Goal: Task Accomplishment & Management: Manage account settings

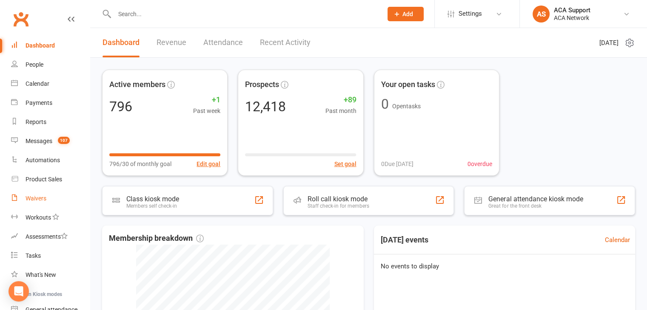
click at [32, 199] on div "Waivers" at bounding box center [36, 198] width 21 height 7
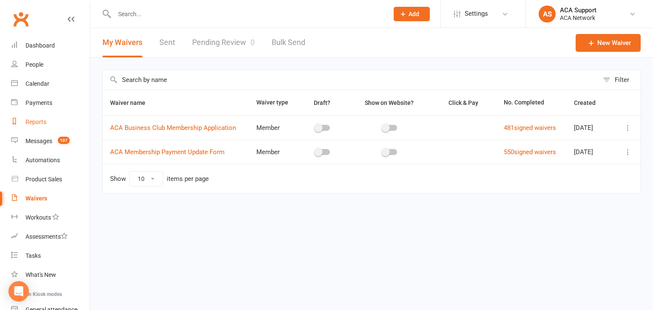
click at [37, 119] on div "Reports" at bounding box center [36, 122] width 21 height 7
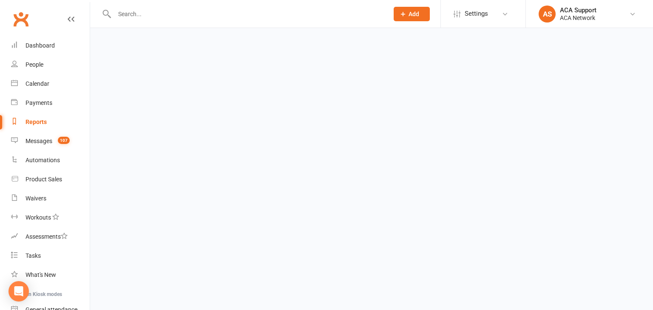
select select "100"
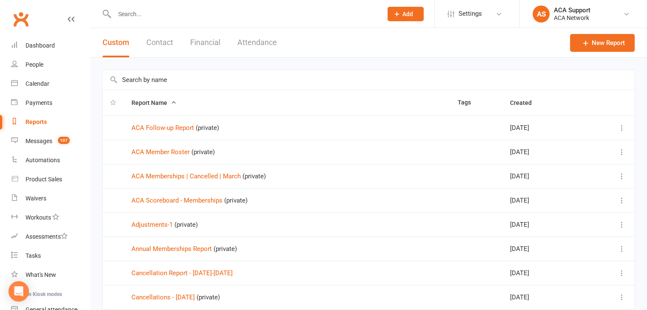
scroll to position [305, 0]
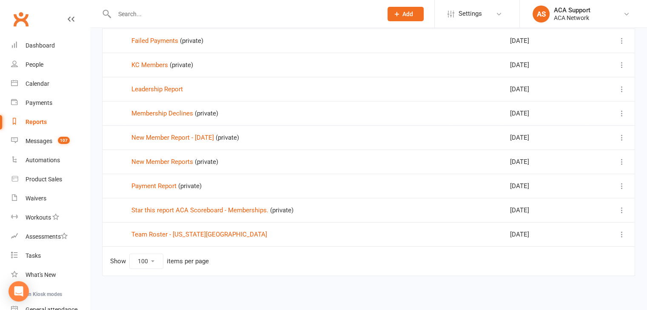
click at [151, 179] on td "Payment Report (private)" at bounding box center [287, 186] width 326 height 24
click at [151, 184] on link "Payment Report" at bounding box center [153, 186] width 45 height 8
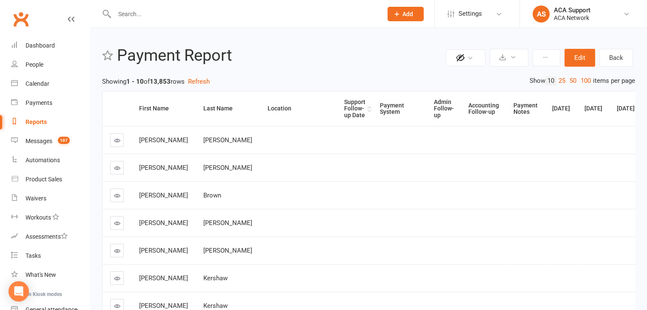
click at [344, 104] on div "Support Follow-up Date" at bounding box center [354, 109] width 21 height 20
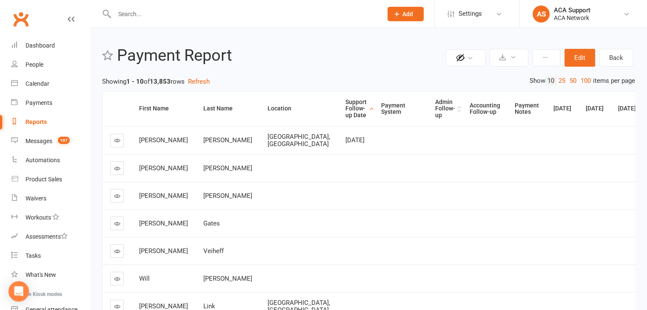
click at [435, 101] on div "Admin Follow-up" at bounding box center [445, 109] width 20 height 20
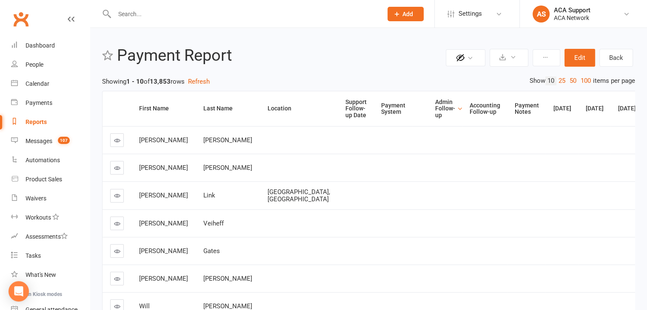
click at [435, 107] on div "Admin Follow-up" at bounding box center [445, 109] width 20 height 20
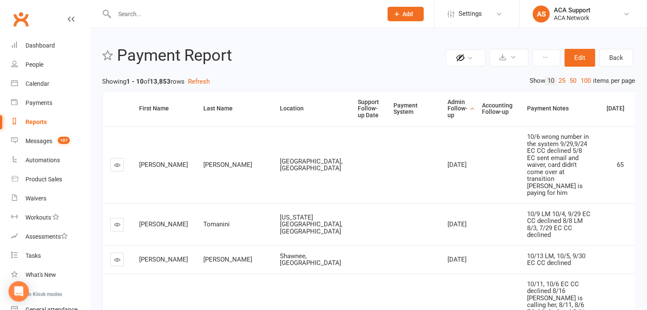
click at [117, 228] on icon at bounding box center [117, 224] width 6 height 6
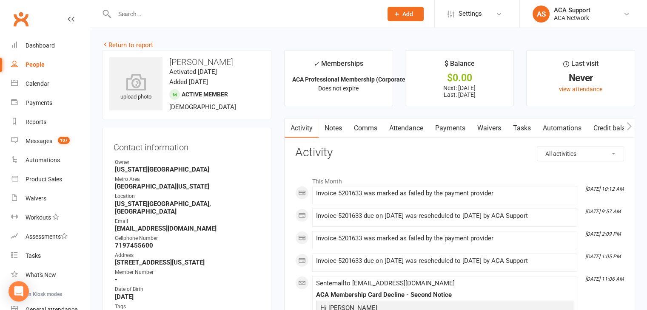
click at [332, 126] on link "Notes" at bounding box center [332, 129] width 29 height 20
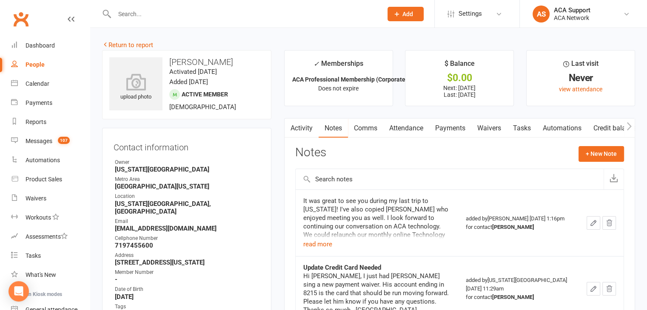
click at [454, 126] on link "Payments" at bounding box center [450, 129] width 42 height 20
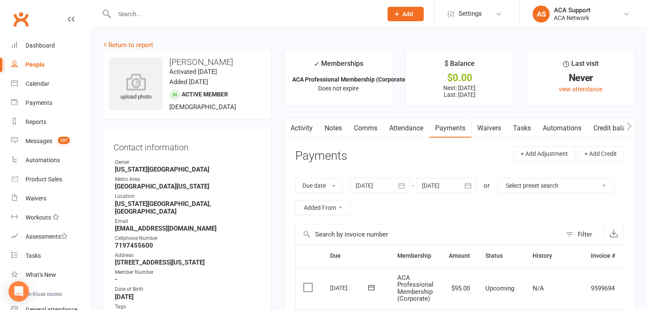
click at [362, 125] on link "Comms" at bounding box center [365, 129] width 35 height 20
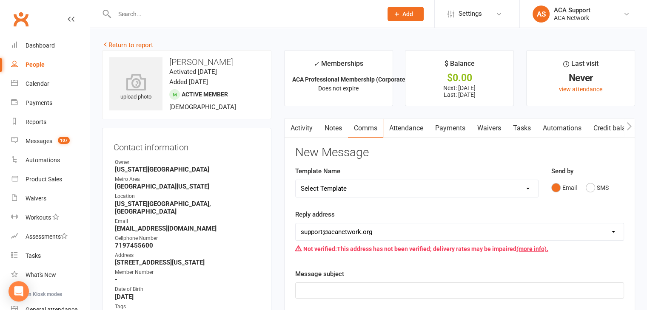
click at [361, 193] on select "Select Template [Email] ACA Club Life Email [Email] ACA Kansas City [Email] Clu…" at bounding box center [416, 188] width 242 height 17
select select "7"
click at [295, 180] on select "Select Template [Email] ACA Club Life Email [Email] ACA Kansas City [Email] Clu…" at bounding box center [416, 188] width 242 height 17
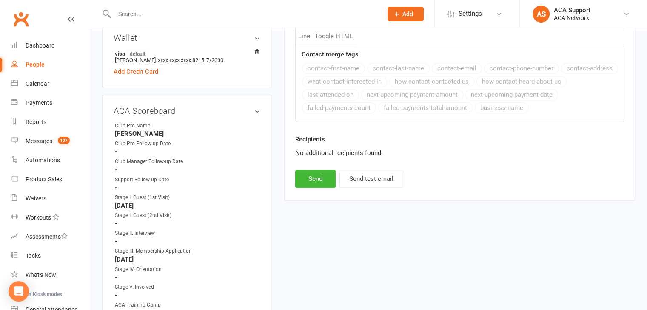
scroll to position [474, 0]
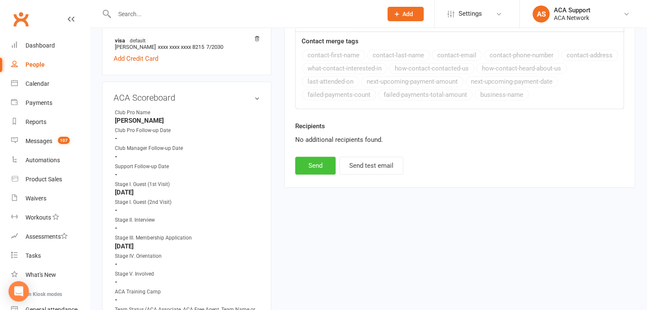
click at [312, 165] on button "Send" at bounding box center [315, 166] width 40 height 18
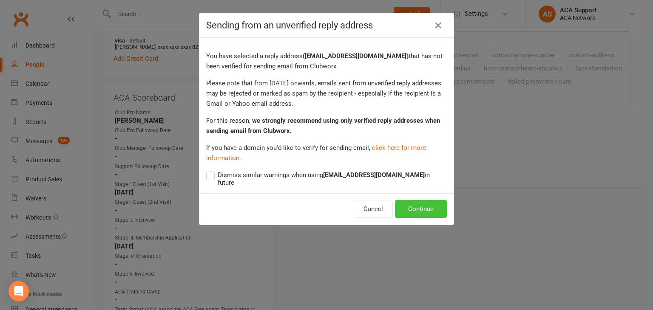
click at [417, 200] on button "Continue" at bounding box center [421, 209] width 52 height 18
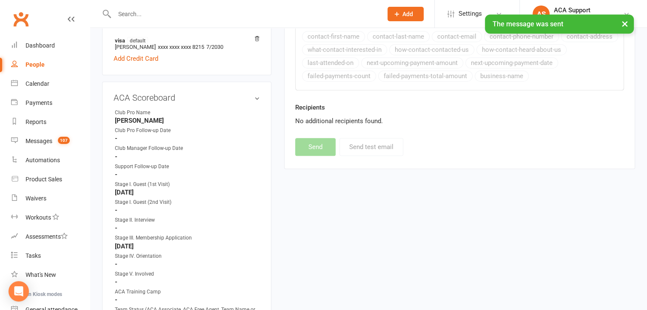
select select
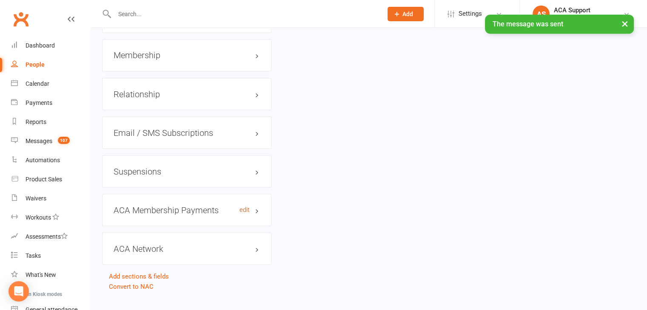
click at [243, 206] on link "edit" at bounding box center [244, 209] width 10 height 7
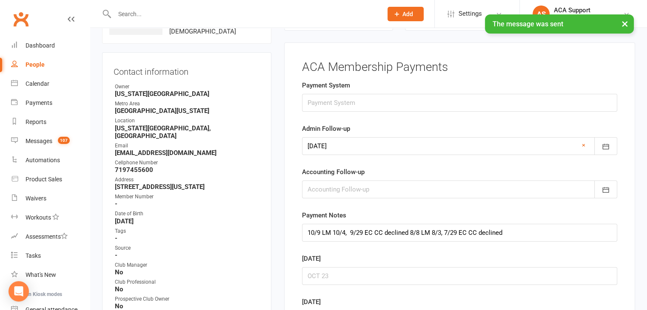
scroll to position [75, 0]
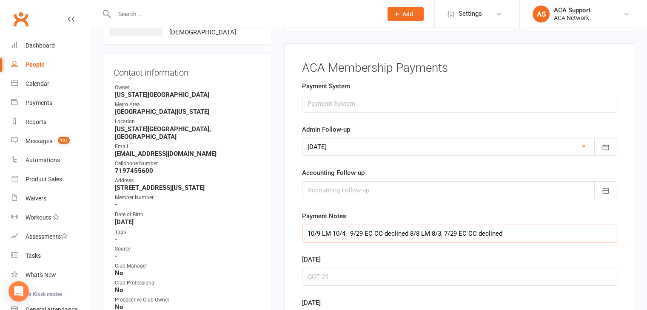
click at [306, 228] on input "10/9 LM 10/4, 9/29 EC CC declined 8/8 LM 8/3, 7/29 EC CC declined" at bounding box center [459, 234] width 315 height 18
type input "10/14 cancel if not pd by 10/27, 10/9 LM 10/4, 9/29 EC CC declined 8/8 LM 8/3, …"
click at [602, 149] on icon "button" at bounding box center [605, 148] width 6 height 6
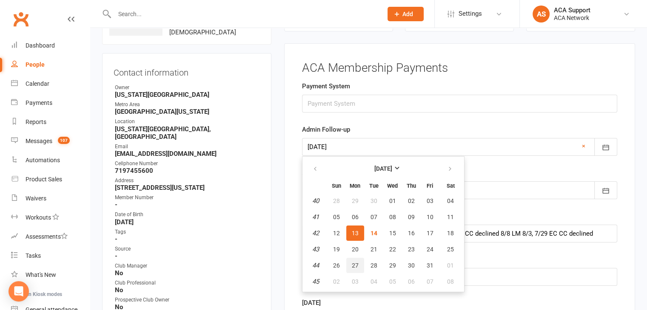
click at [352, 262] on span "27" at bounding box center [355, 265] width 7 height 7
type input "27 Oct 2025"
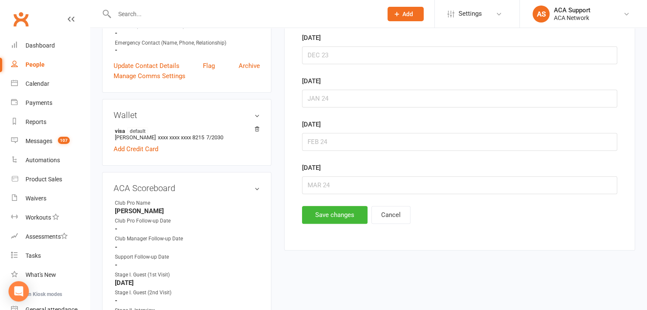
scroll to position [410, 0]
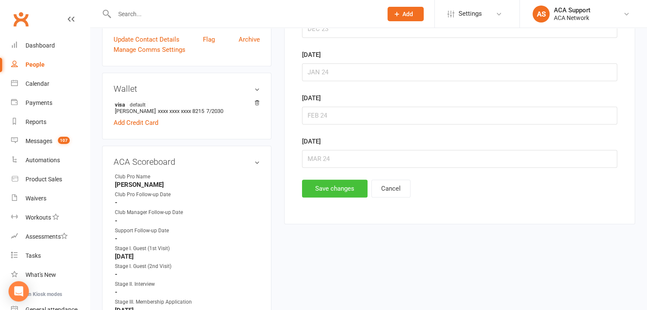
click at [316, 186] on button "Save changes" at bounding box center [334, 189] width 65 height 18
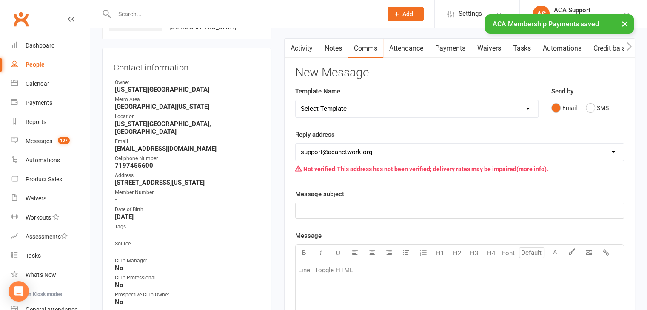
scroll to position [0, 0]
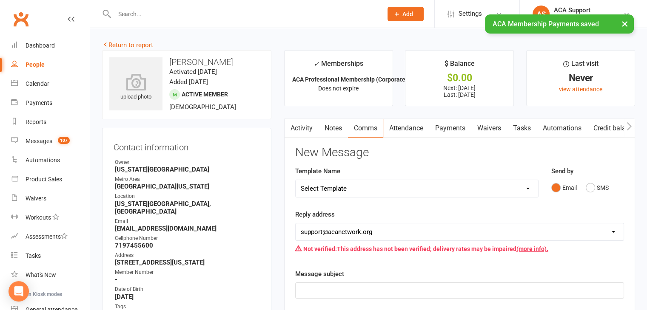
click at [332, 123] on link "Notes" at bounding box center [332, 129] width 29 height 20
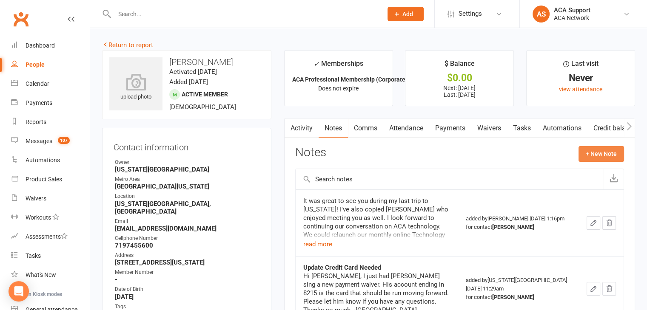
click at [581, 150] on button "+ New Note" at bounding box center [600, 153] width 45 height 15
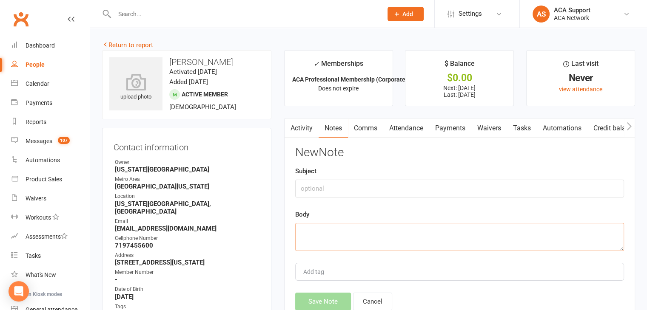
click at [331, 229] on textarea at bounding box center [459, 237] width 329 height 28
type textarea "He will be canceled if not pd by 10/27"
click at [314, 298] on button "Save Note" at bounding box center [323, 302] width 56 height 18
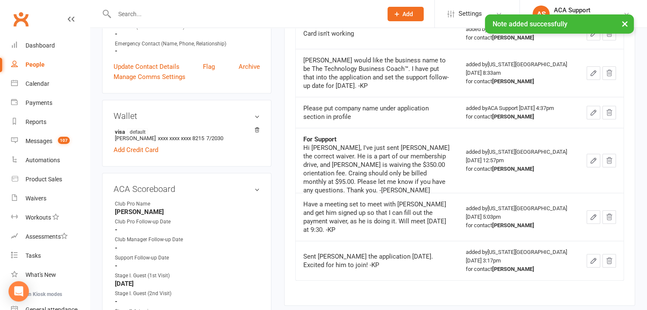
scroll to position [388, 0]
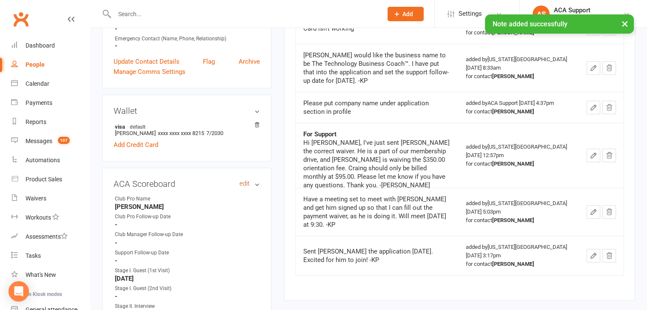
click at [247, 185] on link "edit" at bounding box center [244, 183] width 10 height 7
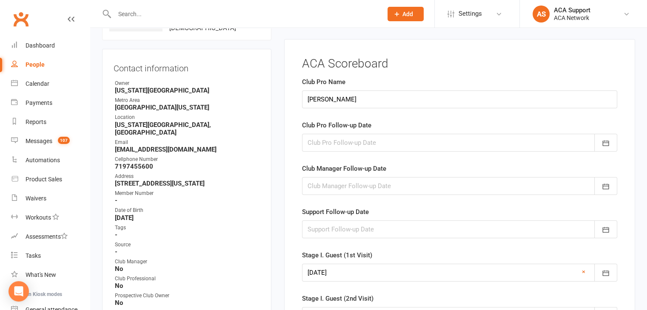
scroll to position [75, 0]
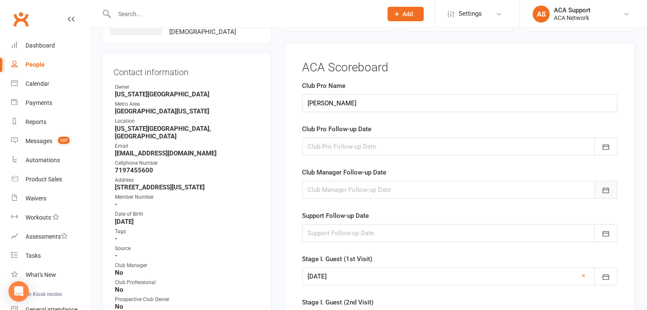
click at [605, 189] on icon "button" at bounding box center [605, 191] width 6 height 6
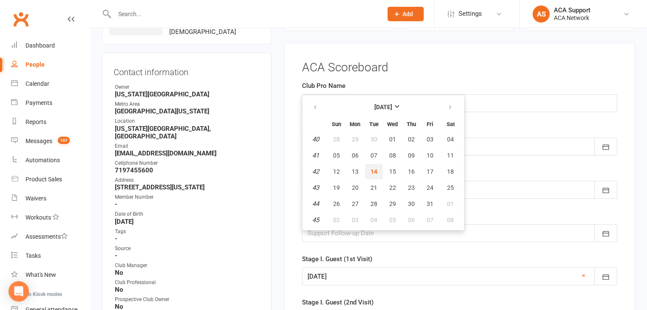
click at [371, 169] on span "14" at bounding box center [373, 171] width 7 height 7
type input "14 Oct 2025"
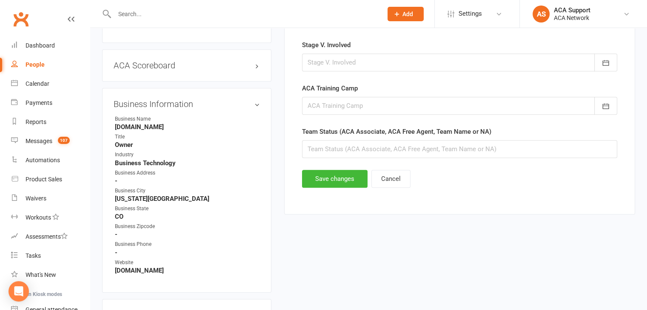
scroll to position [510, 0]
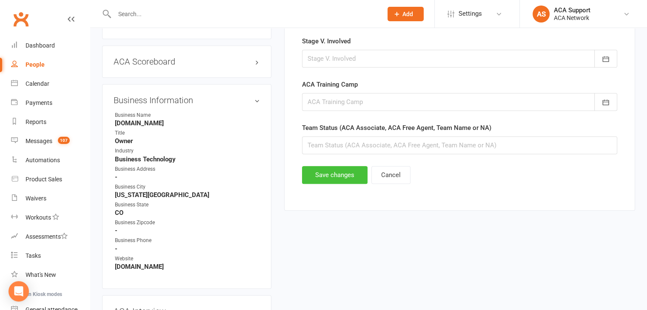
click at [330, 168] on button "Save changes" at bounding box center [334, 175] width 65 height 18
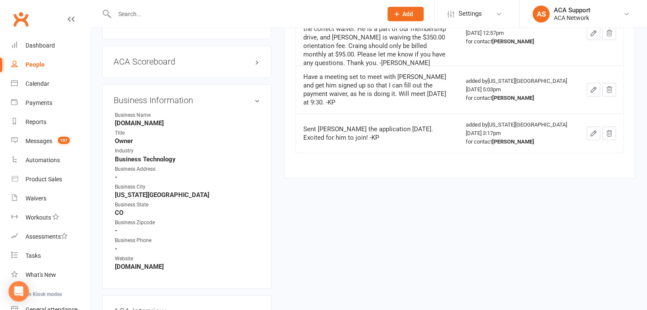
scroll to position [0, 0]
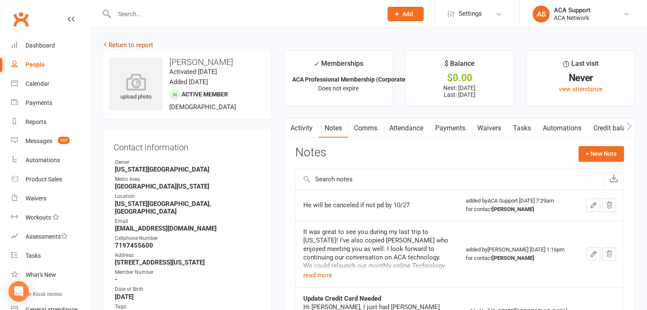
click at [111, 41] on link "Return to report" at bounding box center [127, 45] width 51 height 8
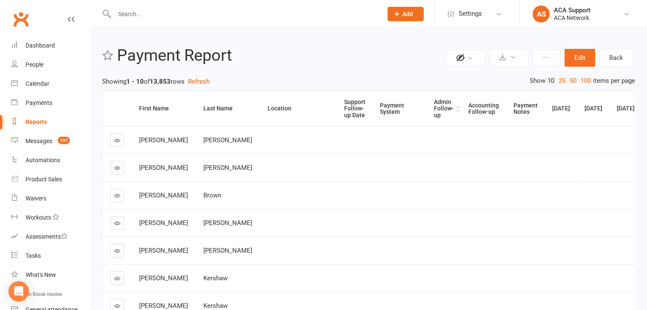
click at [434, 105] on div "Admin Follow-up" at bounding box center [444, 109] width 20 height 20
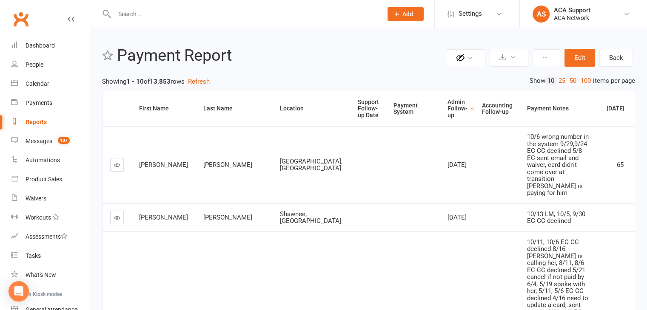
click at [114, 221] on icon at bounding box center [117, 218] width 6 height 6
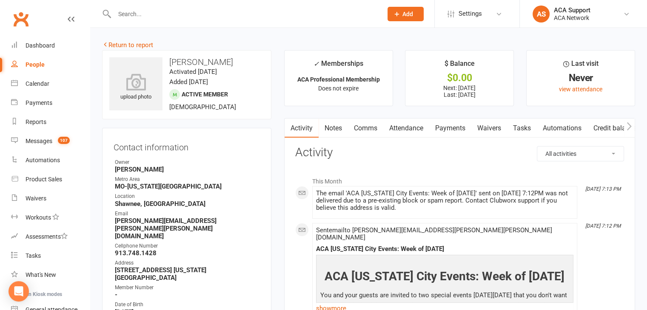
click at [449, 130] on link "Payments" at bounding box center [450, 129] width 42 height 20
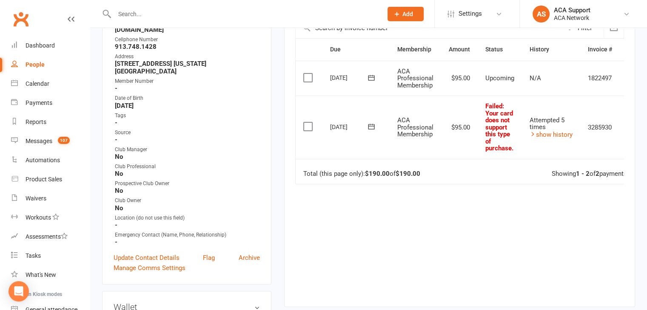
scroll to position [214, 0]
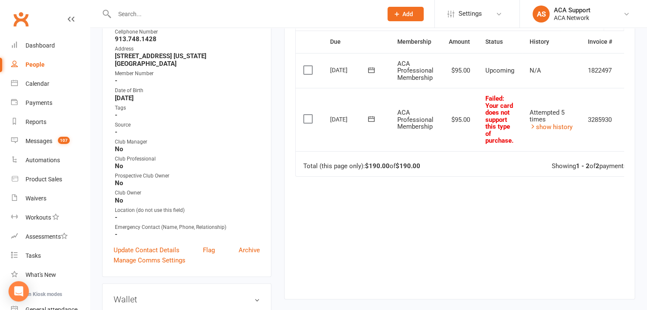
click at [370, 115] on icon at bounding box center [371, 119] width 9 height 9
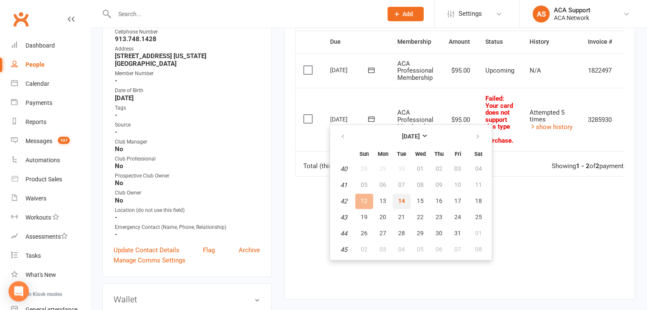
click at [403, 198] on span "14" at bounding box center [401, 201] width 7 height 7
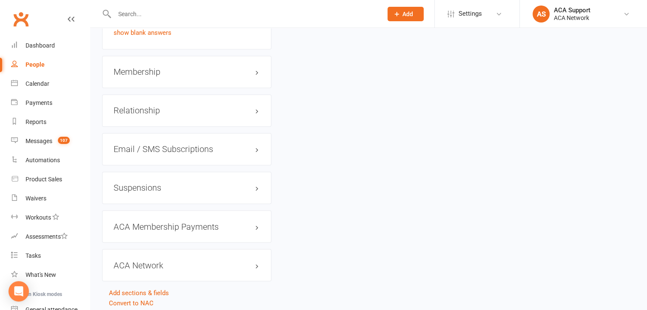
scroll to position [1415, 0]
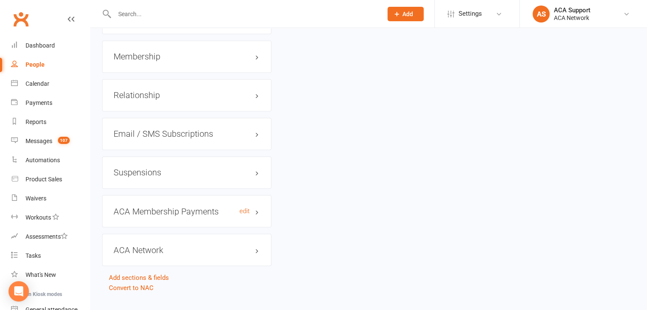
click at [232, 207] on h3 "ACA Membership Payments edit" at bounding box center [187, 211] width 146 height 9
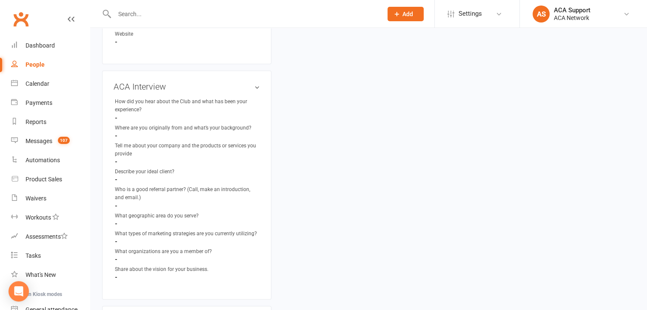
scroll to position [0, 0]
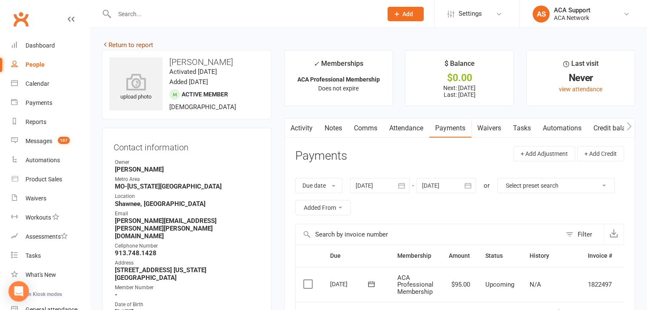
click at [115, 45] on link "Return to report" at bounding box center [127, 45] width 51 height 8
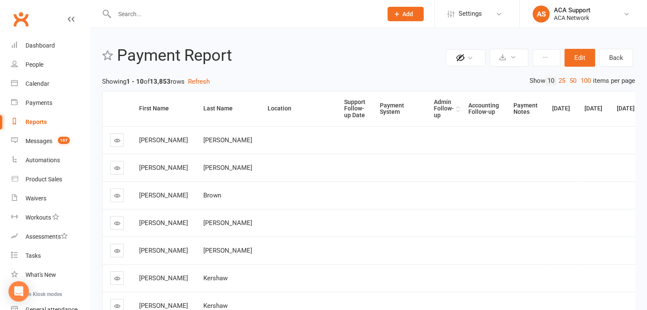
click at [434, 107] on div "Admin Follow-up" at bounding box center [444, 109] width 20 height 20
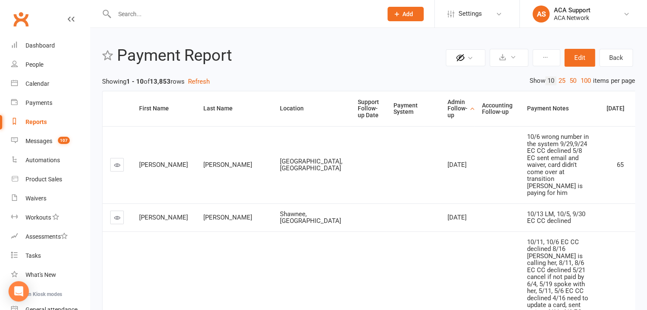
click at [128, 17] on input "text" at bounding box center [244, 14] width 264 height 12
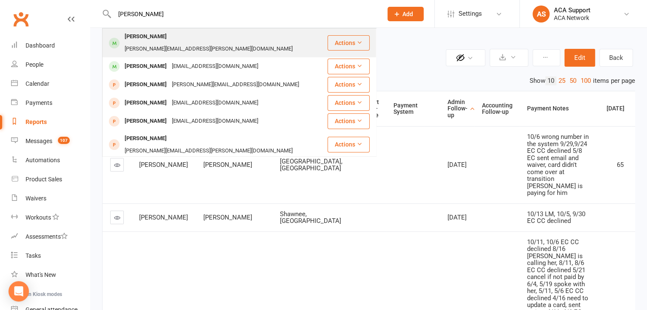
type input "douglas becker"
click at [187, 43] on div "douglas@victor.construction" at bounding box center [208, 49] width 173 height 12
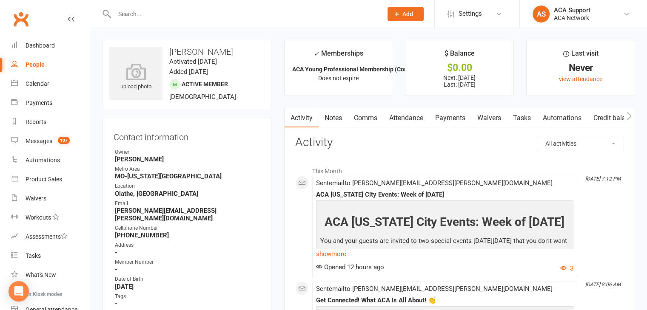
click at [452, 119] on link "Payments" at bounding box center [450, 118] width 42 height 20
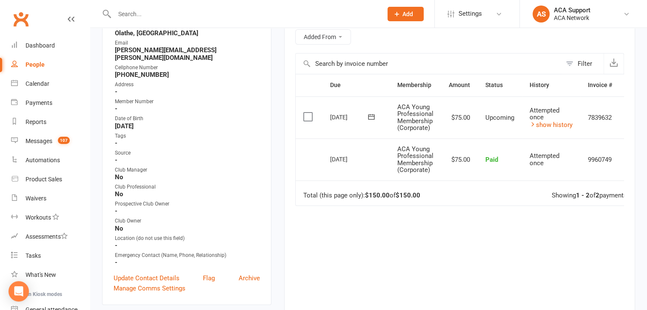
scroll to position [162, 0]
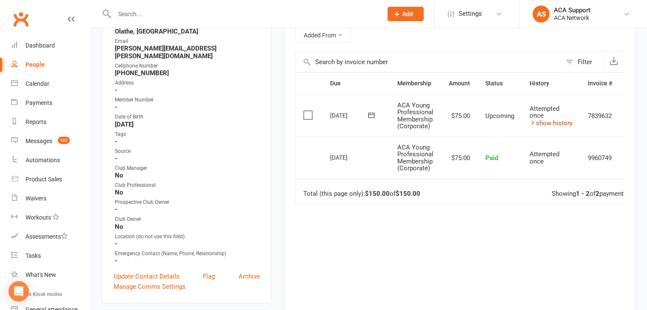
click at [547, 122] on link "show history" at bounding box center [550, 123] width 43 height 8
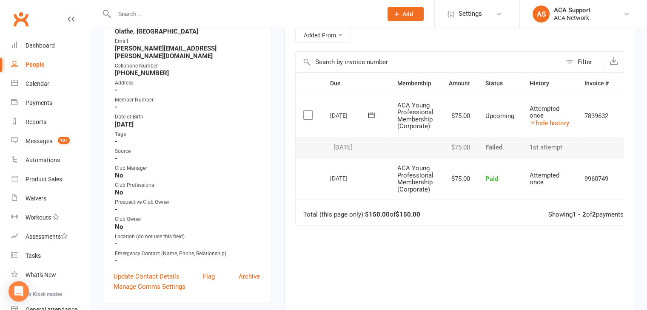
scroll to position [0, 0]
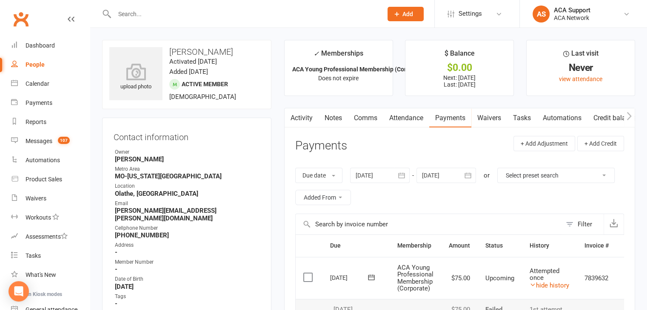
click at [364, 117] on link "Comms" at bounding box center [365, 118] width 35 height 20
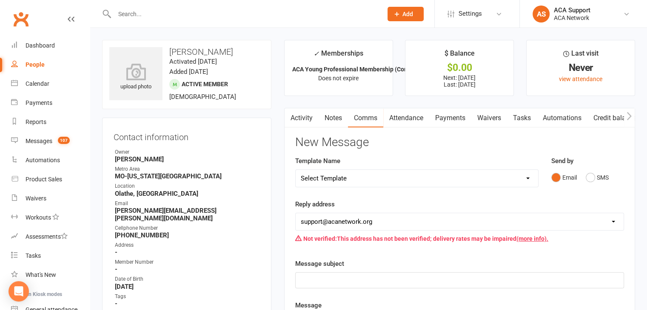
click at [352, 174] on select "Select Template [Email] ACA Club Life Email [Email] ACA Kansas City [Email] Clu…" at bounding box center [416, 178] width 242 height 17
select select "4"
click at [295, 170] on select "Select Template [Email] ACA Club Life Email [Email] ACA Kansas City [Email] Clu…" at bounding box center [416, 178] width 242 height 17
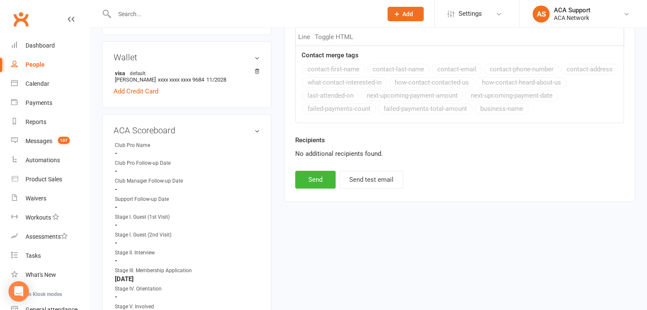
scroll to position [439, 0]
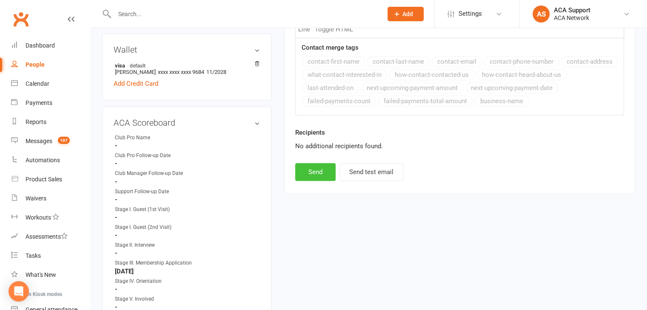
click at [307, 173] on button "Send" at bounding box center [315, 172] width 40 height 18
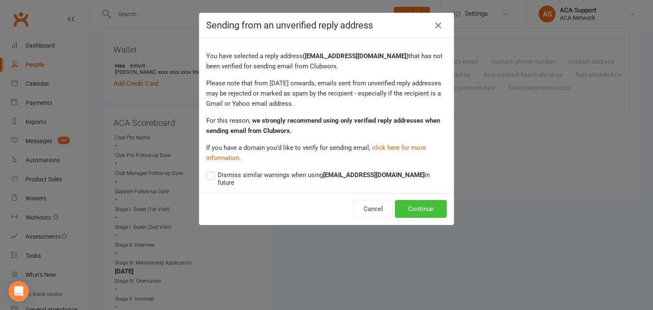
click at [417, 201] on button "Continue" at bounding box center [421, 209] width 52 height 18
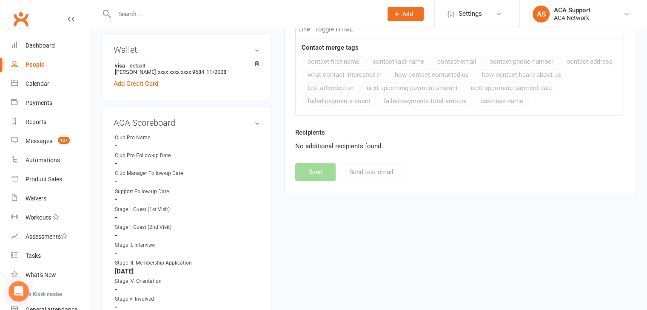
select select
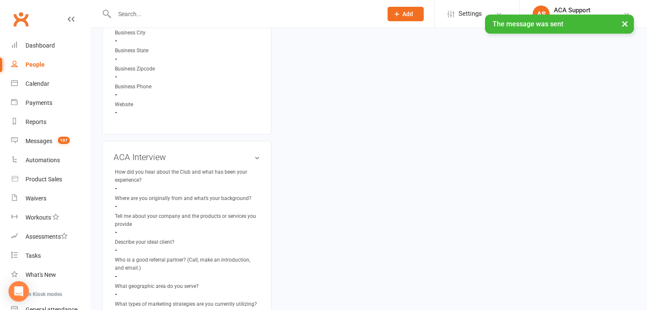
scroll to position [1295, 0]
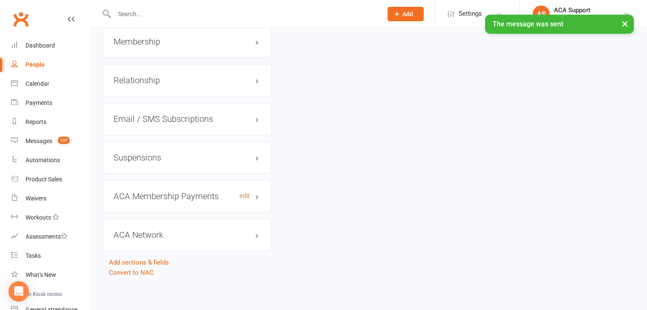
click at [245, 196] on link "edit" at bounding box center [244, 196] width 10 height 7
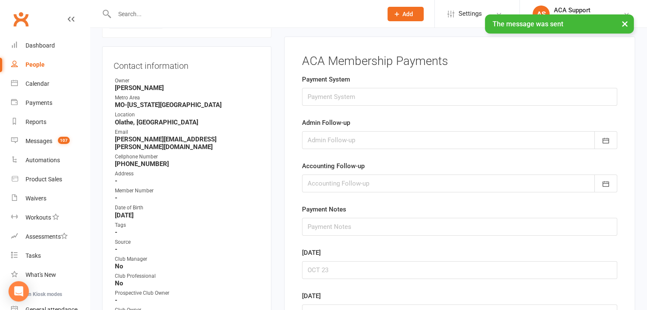
scroll to position [65, 0]
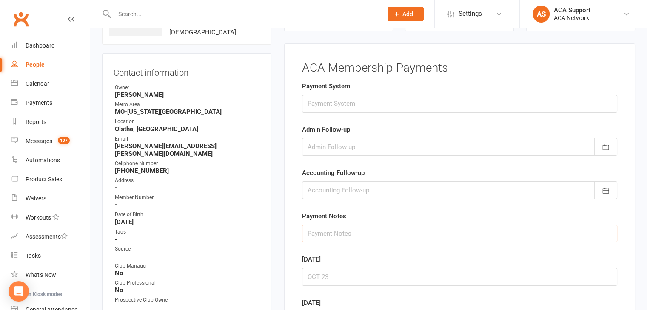
click at [312, 230] on input "text" at bounding box center [459, 234] width 315 height 18
type input "10/13 EC CC declined"
click at [607, 146] on icon "button" at bounding box center [605, 148] width 6 height 6
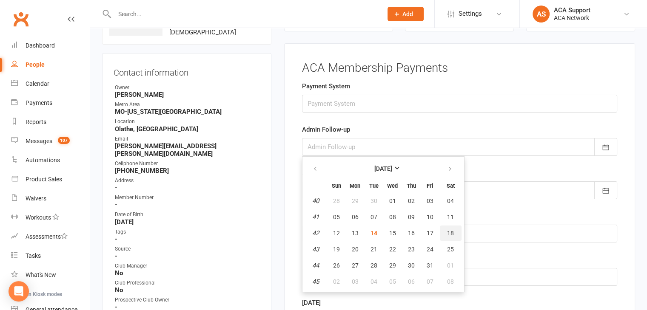
click at [452, 230] on button "18" at bounding box center [451, 233] width 22 height 15
type input "18 Oct 2025"
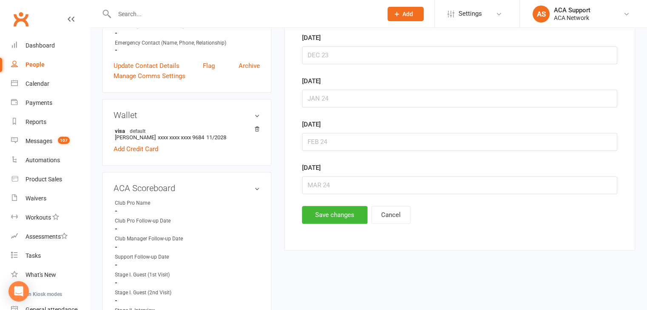
scroll to position [388, 0]
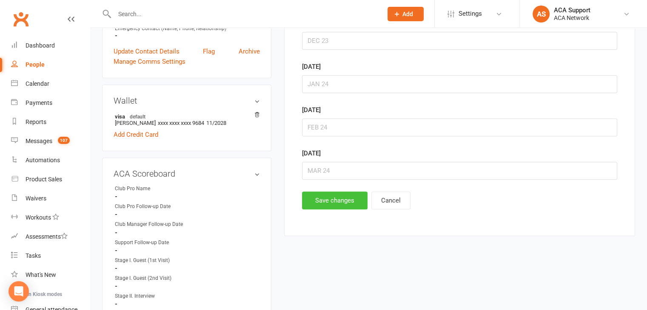
click at [317, 199] on button "Save changes" at bounding box center [334, 201] width 65 height 18
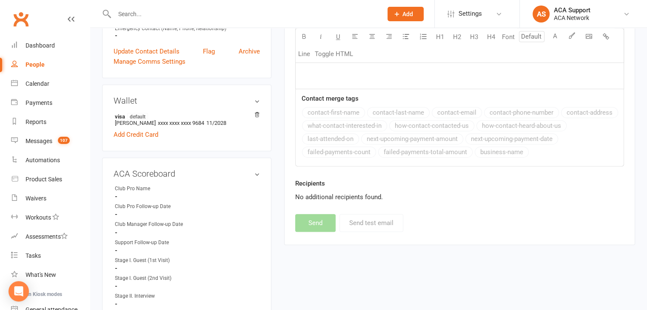
scroll to position [0, 0]
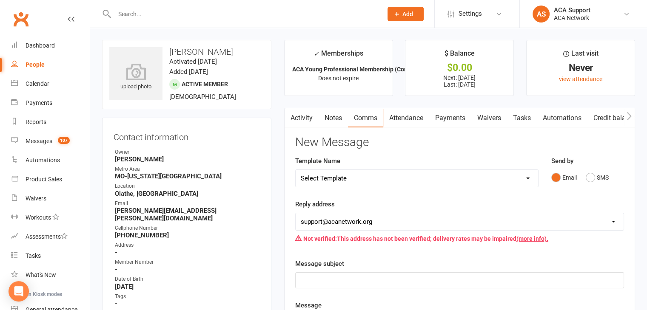
click at [163, 19] on input "text" at bounding box center [244, 14] width 264 height 12
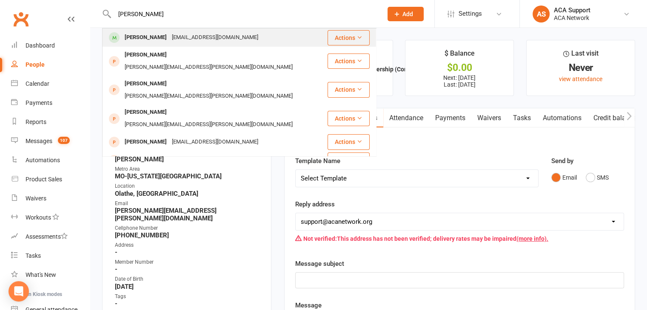
type input "elliott card"
click at [146, 34] on div "Elliott Cardozo" at bounding box center [145, 37] width 47 height 12
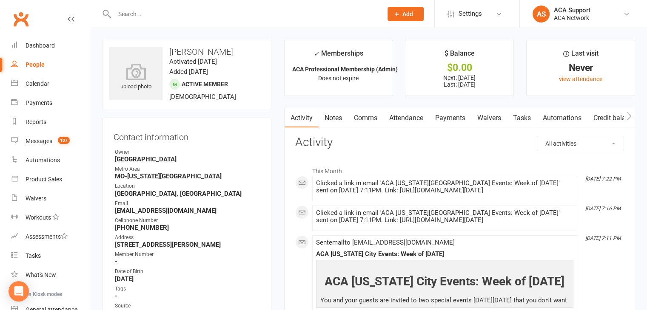
click at [447, 115] on link "Payments" at bounding box center [450, 118] width 42 height 20
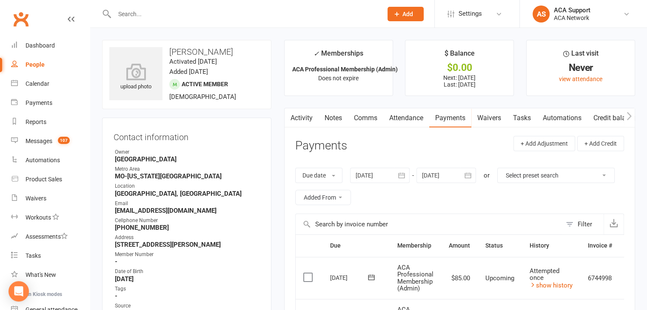
click at [366, 117] on link "Comms" at bounding box center [365, 118] width 35 height 20
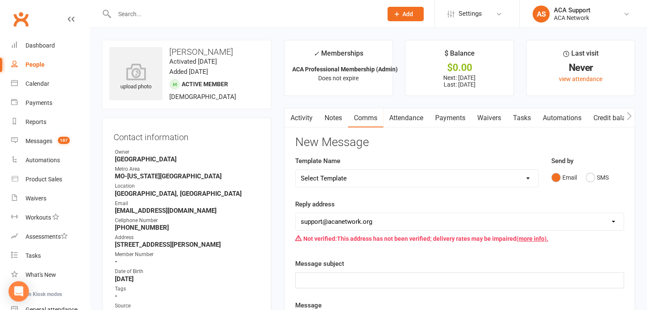
click at [358, 179] on select "Select Template [Email] ACA Club Life Email [Email] ACA Kansas City [Email] Clu…" at bounding box center [416, 178] width 242 height 17
select select "4"
click at [295, 170] on select "Select Template [Email] ACA Club Life Email [Email] ACA Kansas City [Email] Clu…" at bounding box center [416, 178] width 242 height 17
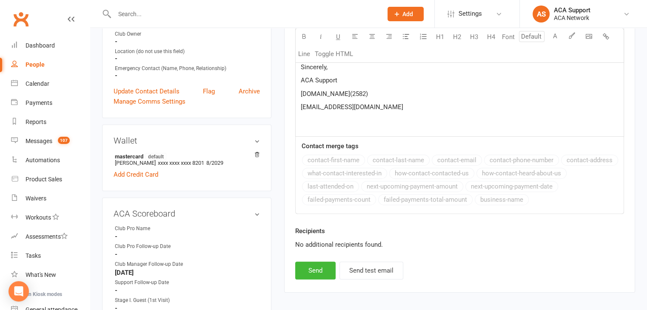
scroll to position [344, 0]
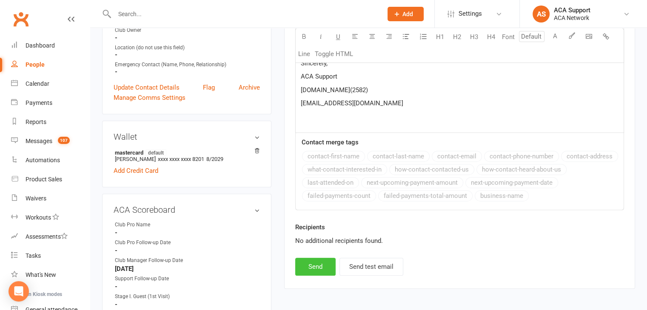
click at [314, 267] on button "Send" at bounding box center [315, 267] width 40 height 18
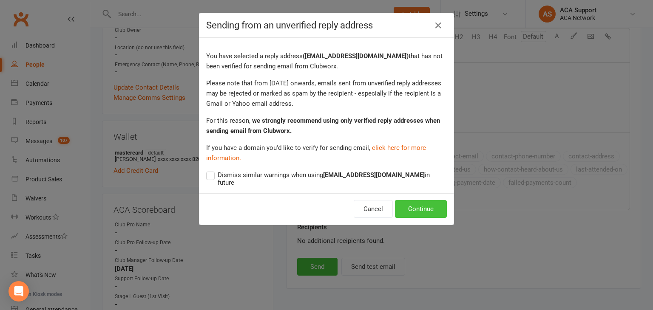
click at [417, 202] on button "Continue" at bounding box center [421, 209] width 52 height 18
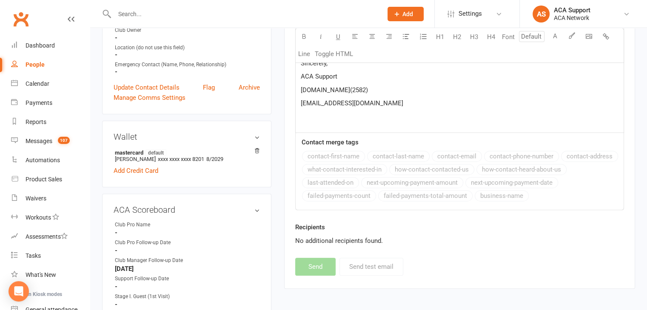
select select
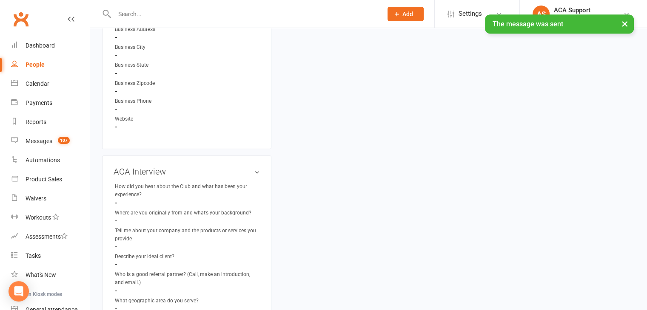
scroll to position [1295, 0]
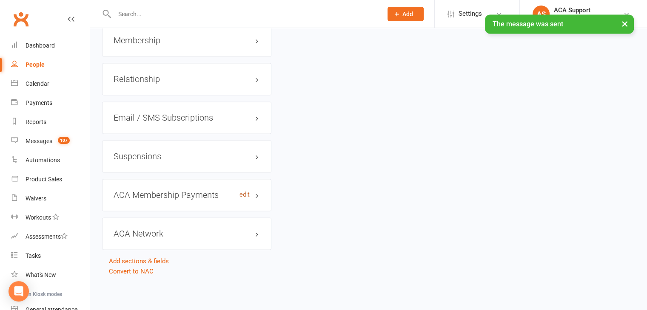
click at [247, 194] on link "edit" at bounding box center [244, 194] width 10 height 7
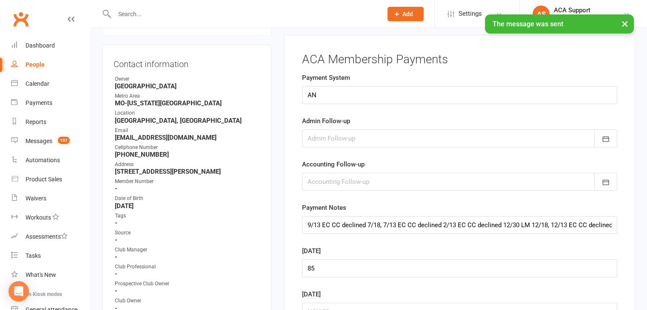
scroll to position [65, 0]
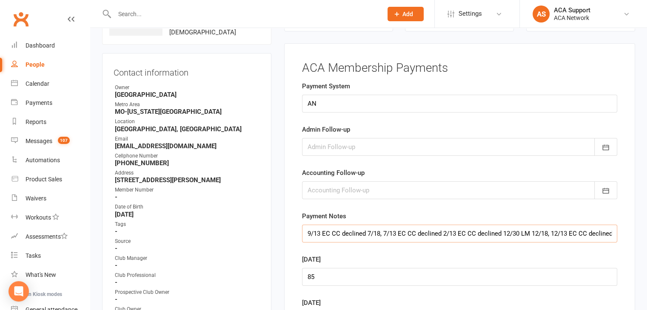
click at [307, 231] on input "9/13 EC CC declined 7/18, 7/13 EC CC declined 2/13 EC CC declined 12/30 LM 12/1…" at bounding box center [459, 234] width 315 height 18
type input "10/13 EC CC declined 9/13 EC CC declined 7/18, 7/13 EC CC declined 2/13 EC CC d…"
click at [604, 145] on icon "button" at bounding box center [605, 147] width 9 height 9
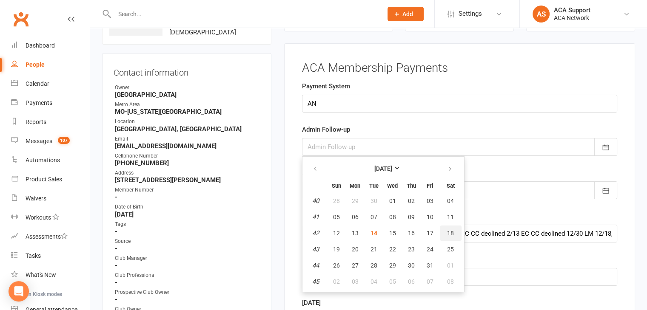
click at [448, 226] on button "18" at bounding box center [451, 233] width 22 height 15
type input "18 Oct 2025"
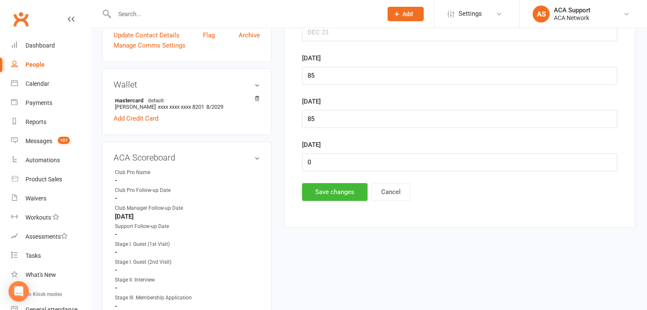
scroll to position [403, 0]
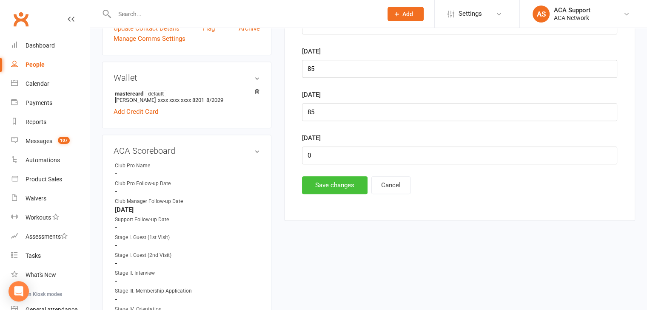
click at [317, 180] on button "Save changes" at bounding box center [334, 185] width 65 height 18
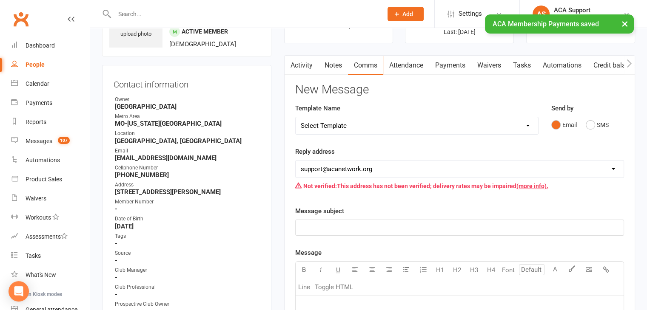
scroll to position [0, 0]
